Goal: Transaction & Acquisition: Subscribe to service/newsletter

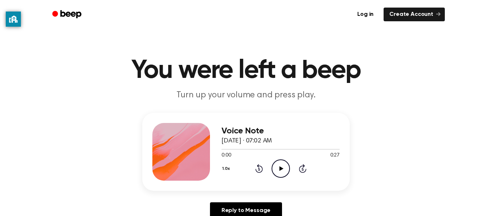
click at [280, 165] on icon "Play Audio" at bounding box center [281, 168] width 18 height 18
click at [291, 193] on div "Voice Note [DATE] · 07:02 AM 0:01 0:27 Your browser does not support the [objec…" at bounding box center [246, 169] width 475 height 112
click at [281, 165] on icon "Pause Audio" at bounding box center [281, 168] width 18 height 18
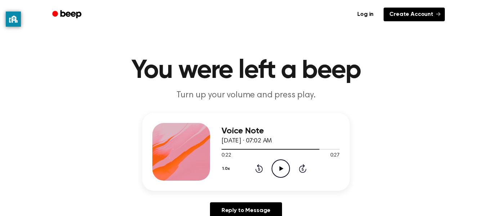
click at [429, 14] on link "Create Account" at bounding box center [414, 15] width 61 height 14
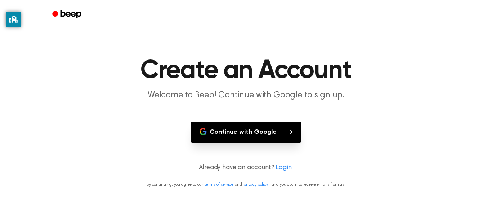
click at [244, 130] on button "Continue with Google" at bounding box center [246, 131] width 110 height 21
click at [110, 24] on div at bounding box center [246, 14] width 398 height 29
